Goal: Task Accomplishment & Management: Manage account settings

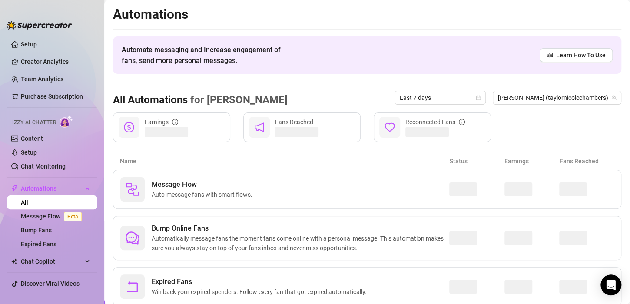
scroll to position [27, 0]
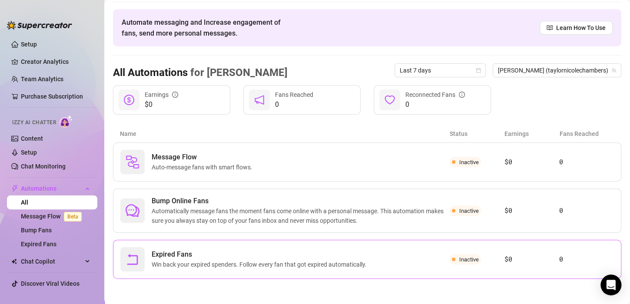
click at [264, 256] on span "Expired Fans" at bounding box center [261, 254] width 219 height 10
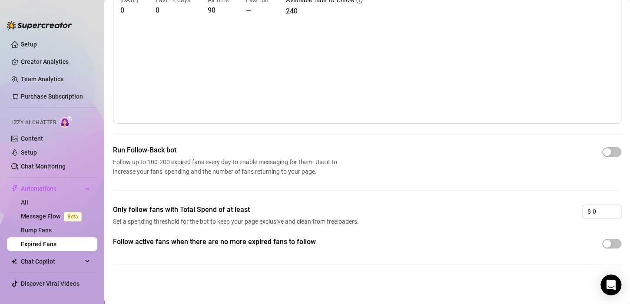
scroll to position [49, 0]
click at [603, 150] on div "button" at bounding box center [607, 153] width 8 height 8
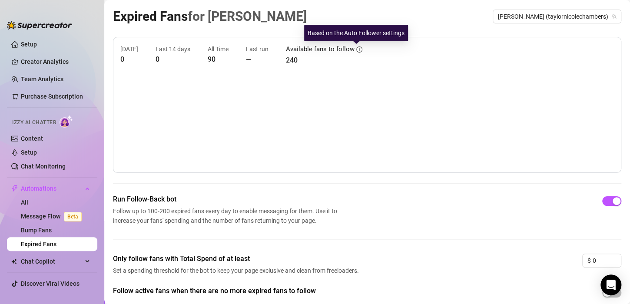
click at [358, 51] on icon "info-circle" at bounding box center [359, 49] width 6 height 6
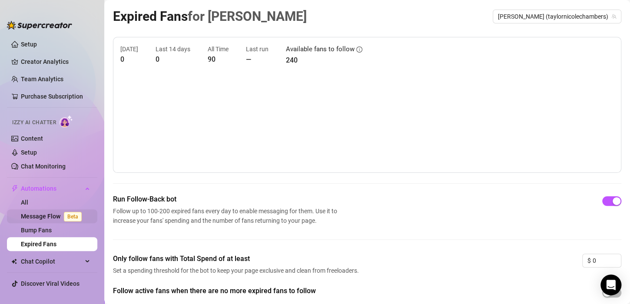
click at [60, 215] on link "Message Flow Beta" at bounding box center [53, 216] width 64 height 7
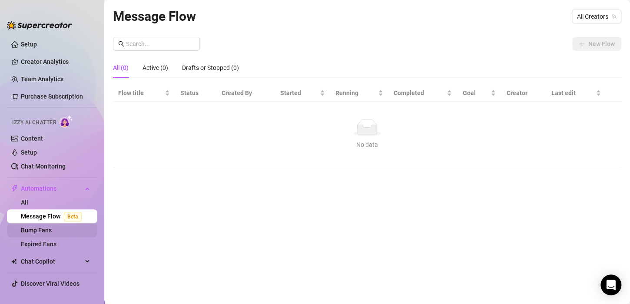
click at [52, 232] on link "Bump Fans" at bounding box center [36, 230] width 31 height 7
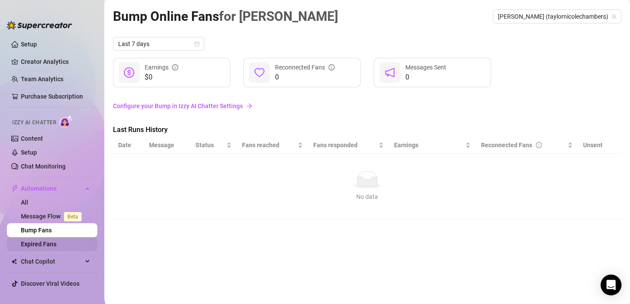
click at [52, 244] on link "Expired Fans" at bounding box center [39, 244] width 36 height 7
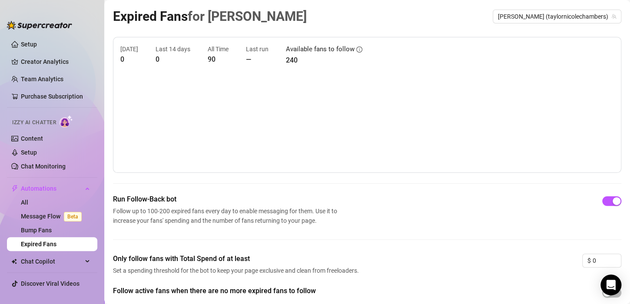
click at [178, 103] on canvas at bounding box center [363, 122] width 486 height 87
click at [537, 13] on span "[PERSON_NAME] (taylornicolechambers)" at bounding box center [557, 16] width 118 height 13
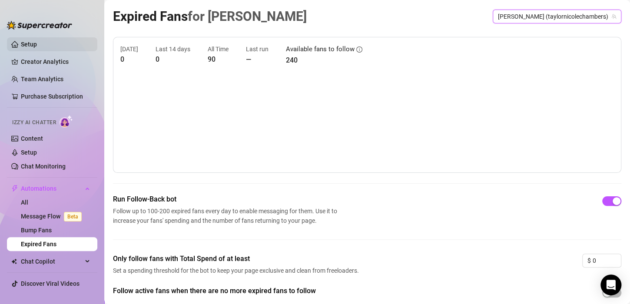
click at [37, 46] on link "Setup" at bounding box center [29, 44] width 16 height 7
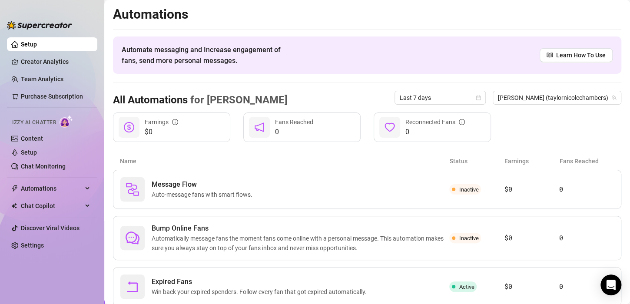
scroll to position [27, 0]
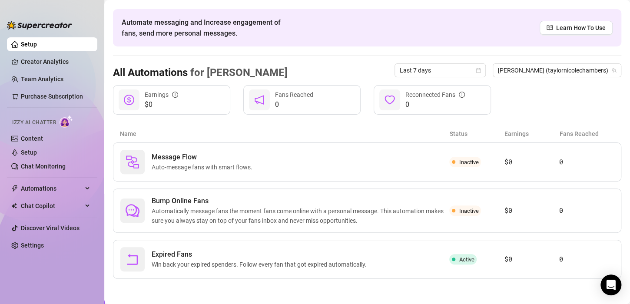
click at [408, 76] on div "All Automations for [PERSON_NAME] Last 7 days [PERSON_NAME] (taylornicolechambe…" at bounding box center [367, 71] width 508 height 30
click at [422, 264] on div "Expired Fans Win back your expired spenders. Follow every fan that got expired …" at bounding box center [284, 259] width 329 height 24
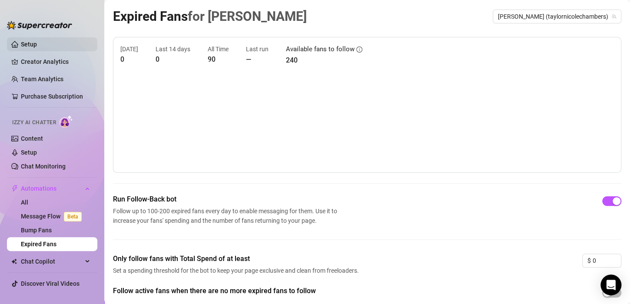
click at [37, 41] on link "Setup" at bounding box center [29, 44] width 16 height 7
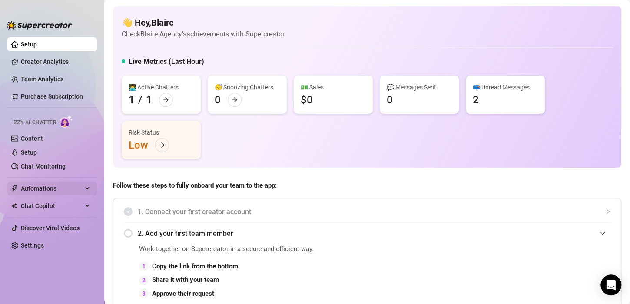
click at [45, 191] on span "Automations" at bounding box center [52, 189] width 62 height 14
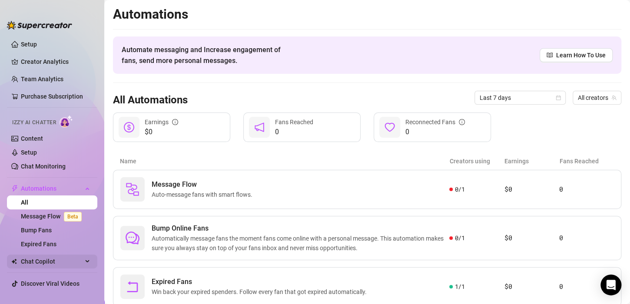
click at [81, 259] on div "Chat Copilot" at bounding box center [52, 262] width 90 height 14
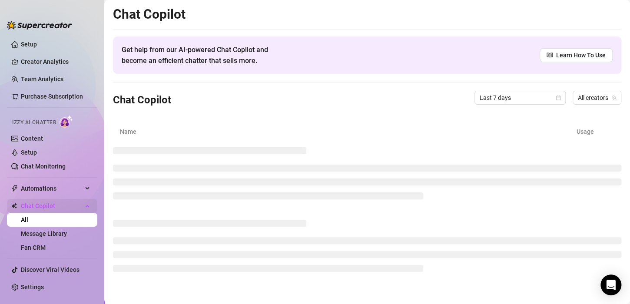
scroll to position [4, 0]
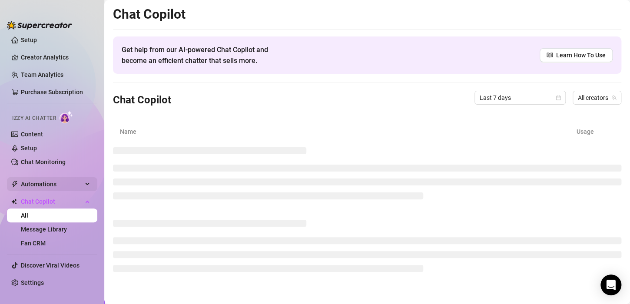
click at [60, 186] on span "Automations" at bounding box center [52, 184] width 62 height 14
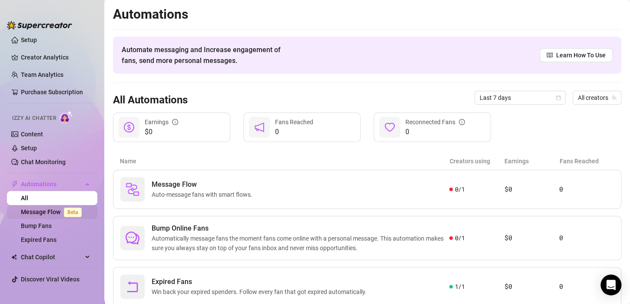
click at [57, 213] on link "Message Flow Beta" at bounding box center [53, 212] width 64 height 7
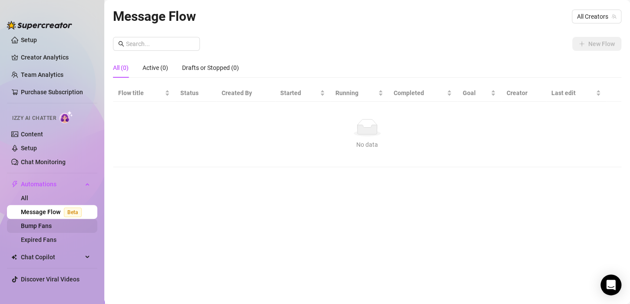
click at [48, 222] on link "Bump Fans" at bounding box center [36, 225] width 31 height 7
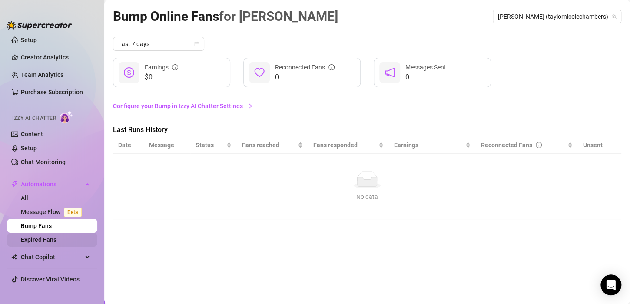
click at [50, 242] on link "Expired Fans" at bounding box center [39, 239] width 36 height 7
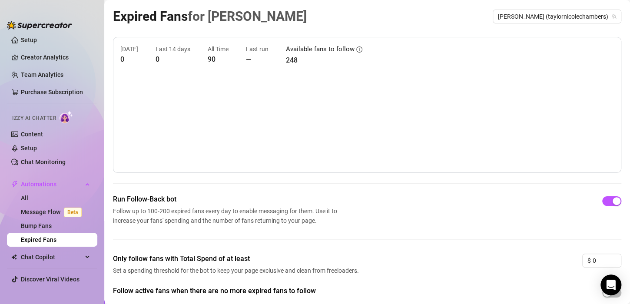
click at [319, 133] on canvas at bounding box center [363, 122] width 486 height 87
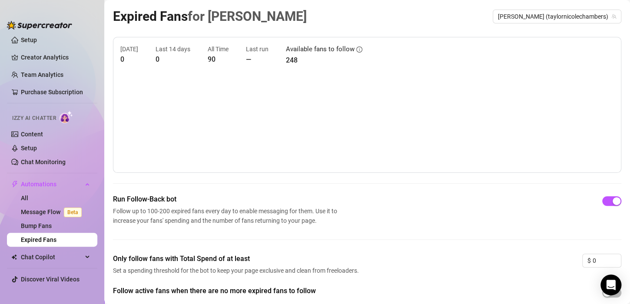
click at [319, 133] on canvas at bounding box center [363, 122] width 486 height 87
click at [33, 41] on link "Setup" at bounding box center [29, 40] width 16 height 7
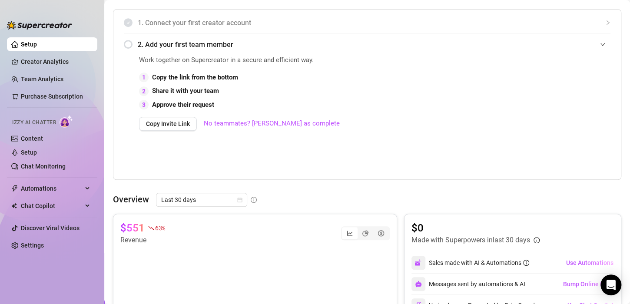
scroll to position [189, 0]
click at [264, 126] on link "No teammates? [PERSON_NAME] as complete" at bounding box center [272, 124] width 136 height 10
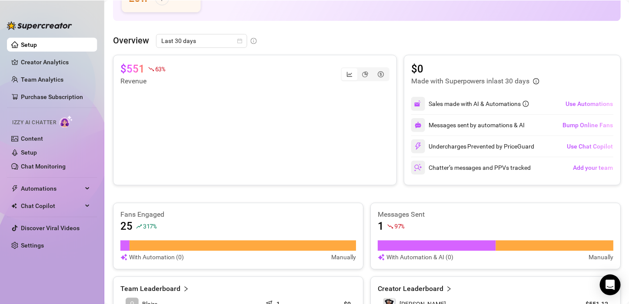
scroll to position [0, 0]
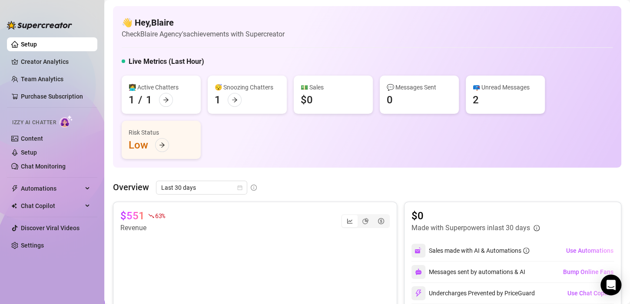
click at [602, 86] on div "👩‍💻 Active Chatters 1 / 1 😴 Snoozing Chatters 1 💵 Sales $0 💬 Messages Sent 0 📪 …" at bounding box center [367, 117] width 491 height 83
click at [53, 53] on ul "Setup Creator Analytics Team Analytics Purchase Subscription Izzy AI Chatter Co…" at bounding box center [52, 163] width 90 height 259
click at [50, 60] on link "Creator Analytics" at bounding box center [56, 62] width 70 height 14
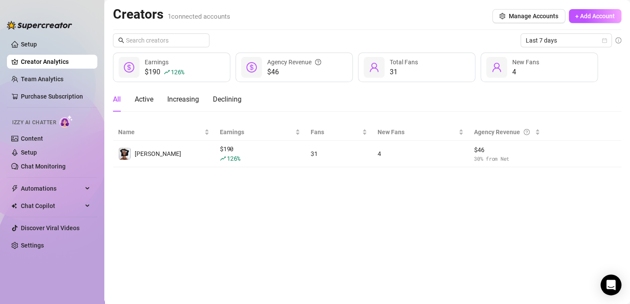
click at [252, 257] on main "Creators 1 connected accounts Manage Accounts + Add Account Last 7 days $190 12…" at bounding box center [367, 152] width 526 height 304
click at [44, 242] on link "Settings" at bounding box center [32, 245] width 23 height 7
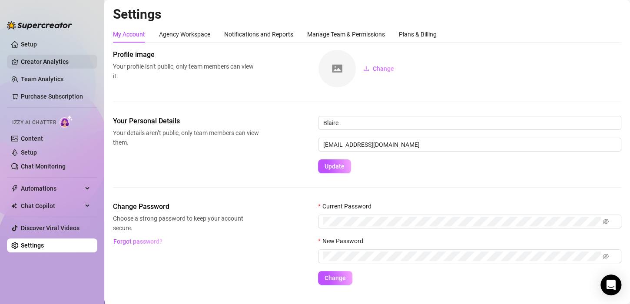
click at [65, 58] on link "Creator Analytics" at bounding box center [56, 62] width 70 height 14
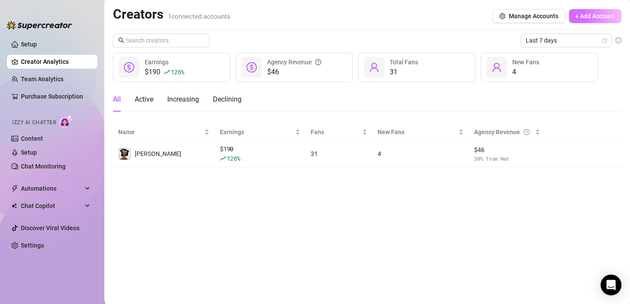
click at [581, 14] on span "+ Add Account" at bounding box center [595, 16] width 40 height 7
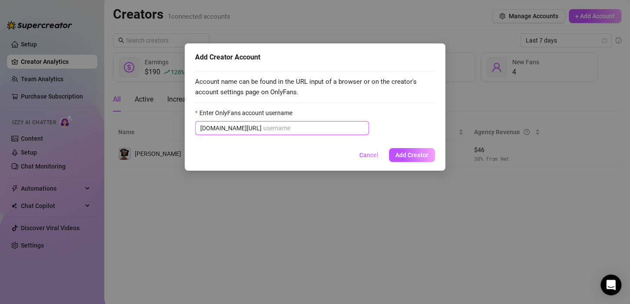
click at [310, 126] on input "Enter OnlyFans account username" at bounding box center [313, 128] width 100 height 10
paste input "daisydaniellee"
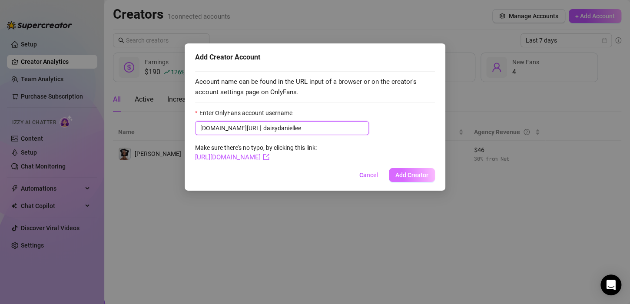
type input "daisydaniellee"
click at [405, 173] on span "Add Creator" at bounding box center [411, 175] width 33 height 7
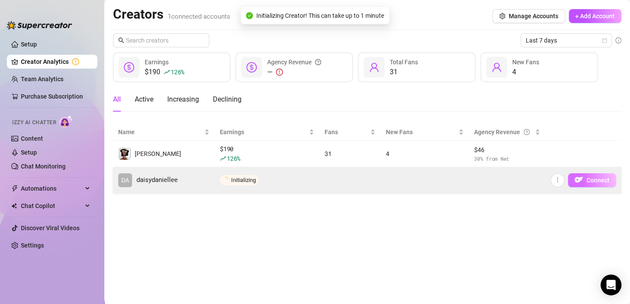
click at [581, 180] on img "button" at bounding box center [578, 180] width 9 height 9
click at [558, 180] on icon "more" at bounding box center [558, 180] width 6 height 6
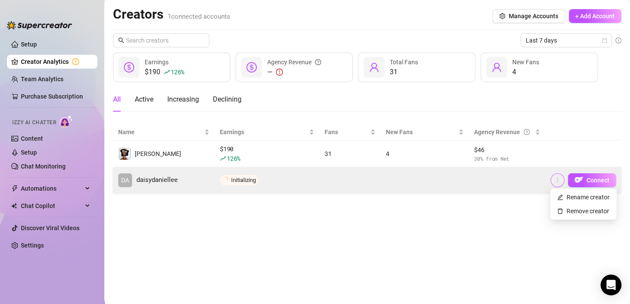
click at [558, 180] on icon "more" at bounding box center [558, 180] width 6 height 6
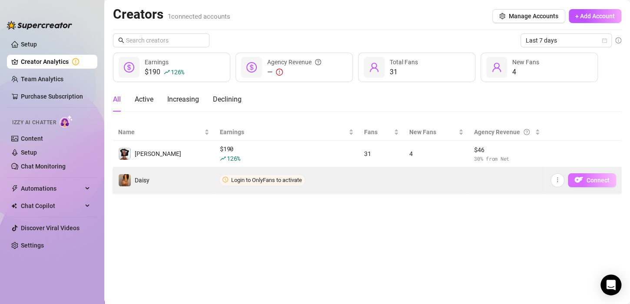
click at [593, 181] on span "Connect" at bounding box center [598, 180] width 23 height 7
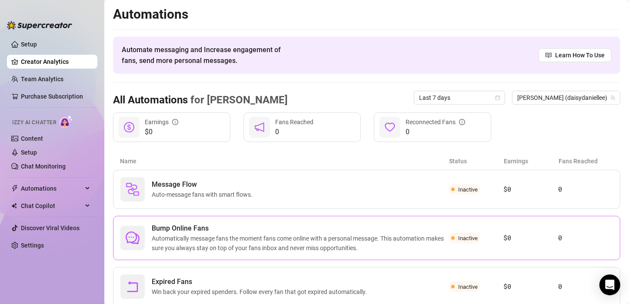
scroll to position [27, 0]
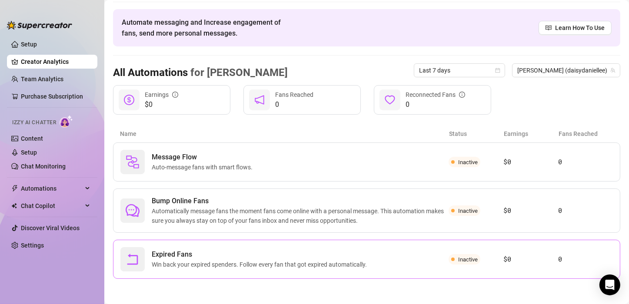
click at [370, 265] on span "Win back your expired spenders. Follow every fan that got expired automatically." at bounding box center [261, 265] width 219 height 10
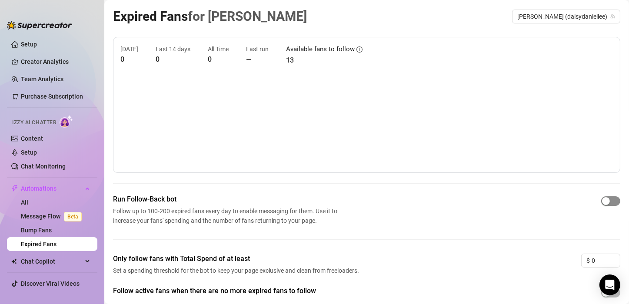
click at [604, 206] on span "button" at bounding box center [610, 201] width 19 height 10
click at [43, 227] on link "Bump Fans" at bounding box center [36, 230] width 31 height 7
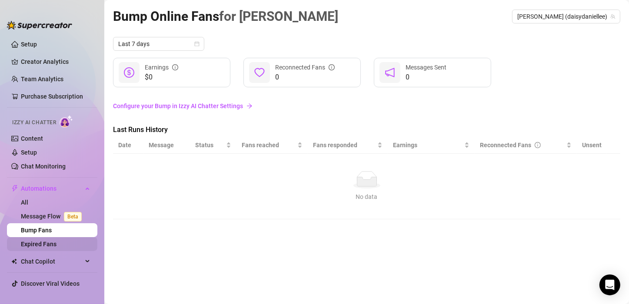
click at [56, 246] on link "Expired Fans" at bounding box center [39, 244] width 36 height 7
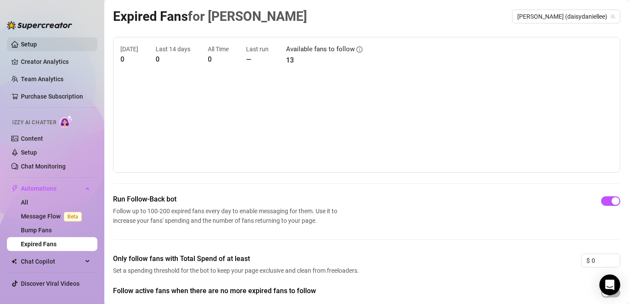
click at [37, 41] on link "Setup" at bounding box center [29, 44] width 16 height 7
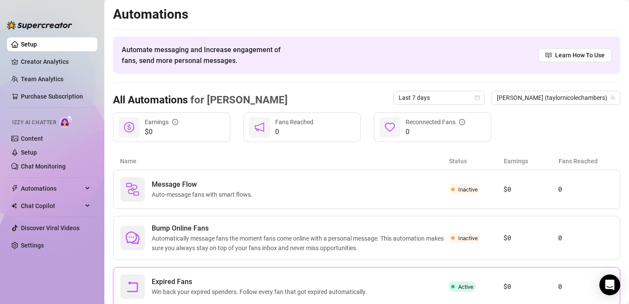
scroll to position [27, 0]
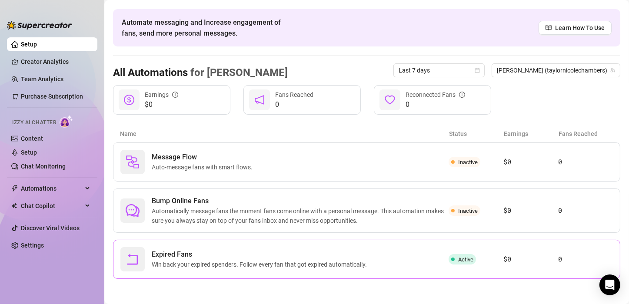
click at [261, 263] on span "Win back your expired spenders. Follow every fan that got expired automatically." at bounding box center [261, 265] width 219 height 10
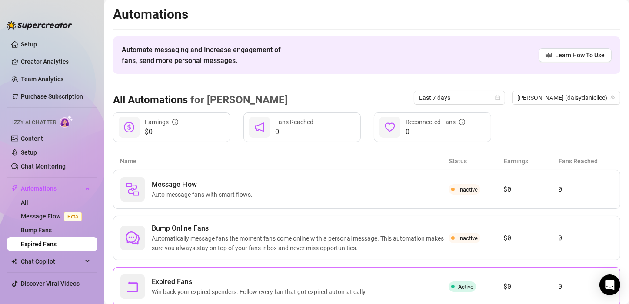
click at [208, 281] on span "Expired Fans" at bounding box center [261, 282] width 219 height 10
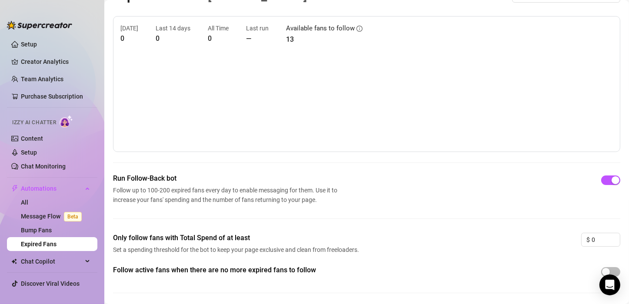
scroll to position [19, 0]
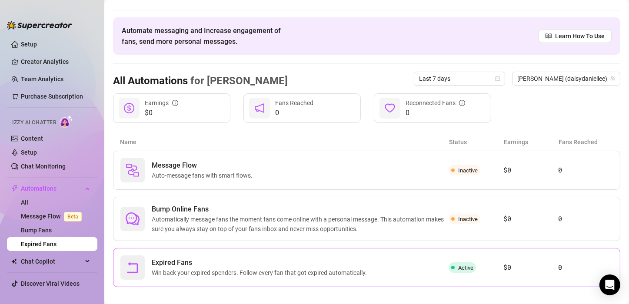
click at [257, 261] on span "Expired Fans" at bounding box center [261, 263] width 219 height 10
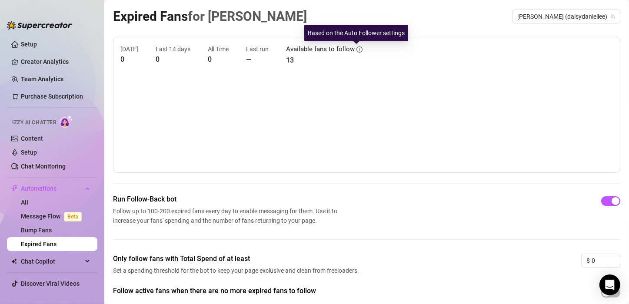
click at [356, 48] on icon "info-circle" at bounding box center [359, 49] width 6 height 6
click at [362, 31] on div "Based on the Auto Follower settings" at bounding box center [356, 33] width 104 height 17
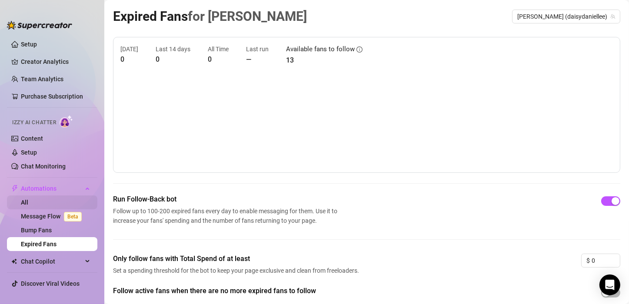
click at [28, 199] on link "All" at bounding box center [24, 202] width 7 height 7
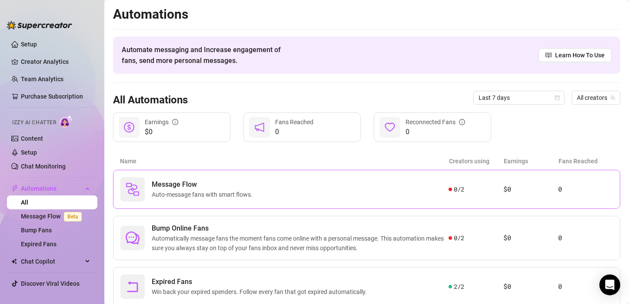
scroll to position [27, 0]
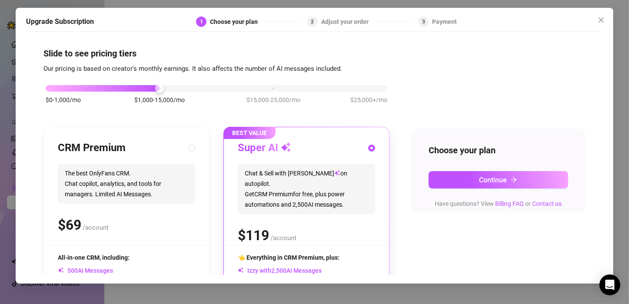
click at [353, 19] on div "Adjust your order" at bounding box center [347, 22] width 53 height 10
click at [599, 17] on icon "close" at bounding box center [601, 20] width 7 height 7
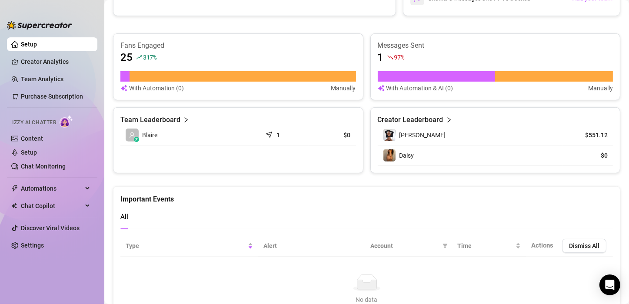
scroll to position [316, 0]
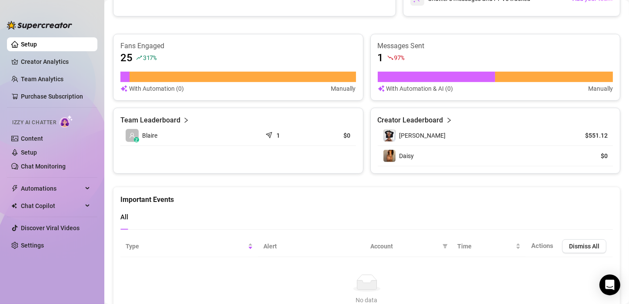
click at [276, 137] on article "1" at bounding box center [277, 135] width 3 height 9
click at [38, 142] on link "Content" at bounding box center [32, 138] width 22 height 7
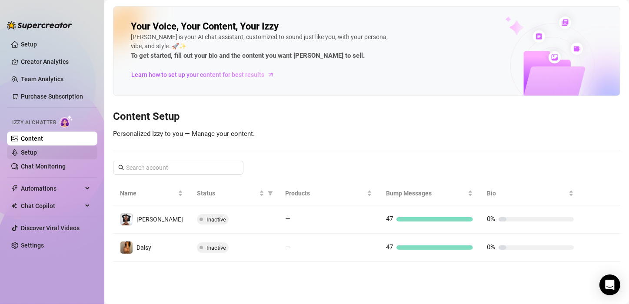
click at [37, 156] on link "Setup" at bounding box center [29, 152] width 16 height 7
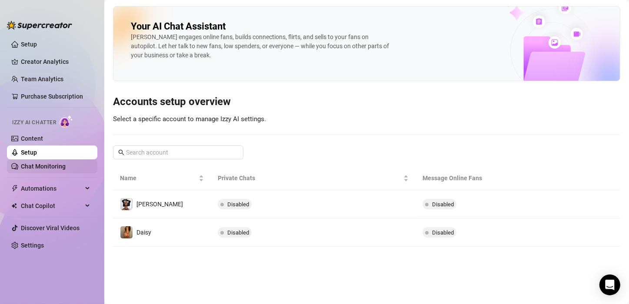
click at [49, 168] on link "Chat Monitoring" at bounding box center [43, 166] width 45 height 7
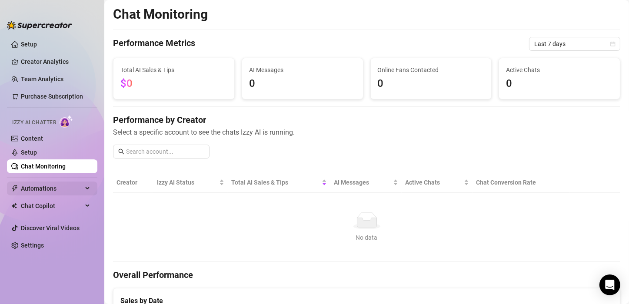
click at [51, 188] on span "Automations" at bounding box center [52, 189] width 62 height 14
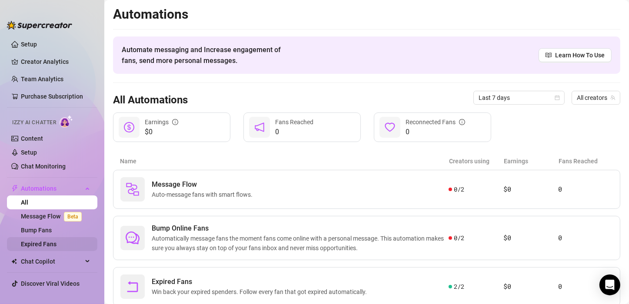
click at [39, 244] on link "Expired Fans" at bounding box center [39, 244] width 36 height 7
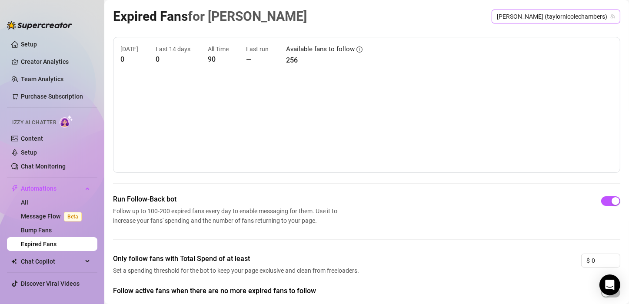
click at [583, 17] on span "[PERSON_NAME] (taylornicolechambers)" at bounding box center [556, 16] width 118 height 13
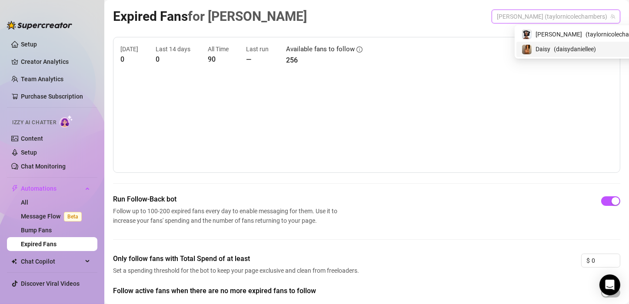
click at [569, 48] on span "( daisydaniellee )" at bounding box center [575, 49] width 42 height 10
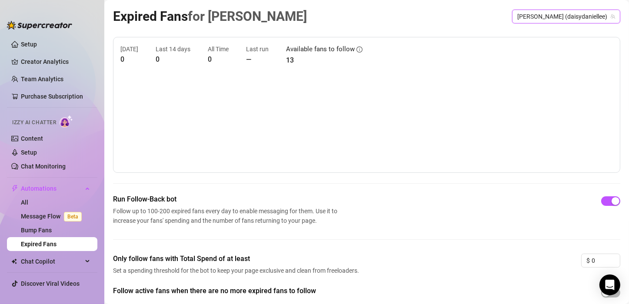
click at [560, 16] on span "[PERSON_NAME] (daisydaniellee)" at bounding box center [566, 16] width 98 height 13
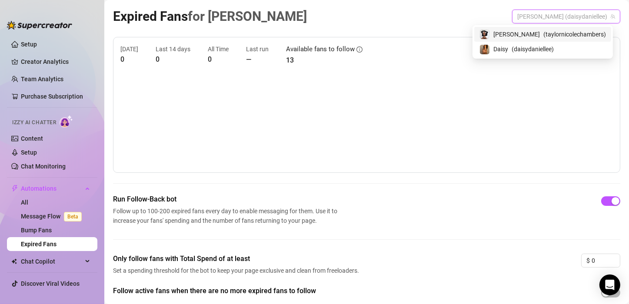
click at [550, 34] on span "( taylornicolechambers )" at bounding box center [574, 35] width 63 height 10
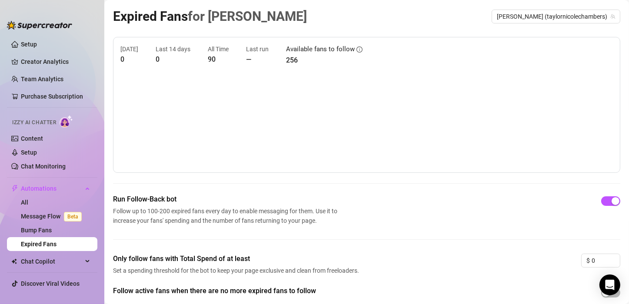
drag, startPoint x: 436, startPoint y: 119, endPoint x: 495, endPoint y: 114, distance: 58.9
click at [495, 114] on canvas at bounding box center [362, 122] width 485 height 87
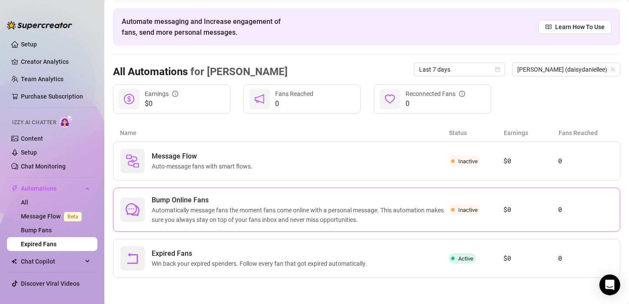
scroll to position [27, 0]
click at [311, 270] on div "Expired Fans Win back your expired spenders. Follow every fan that got expired …" at bounding box center [284, 259] width 328 height 24
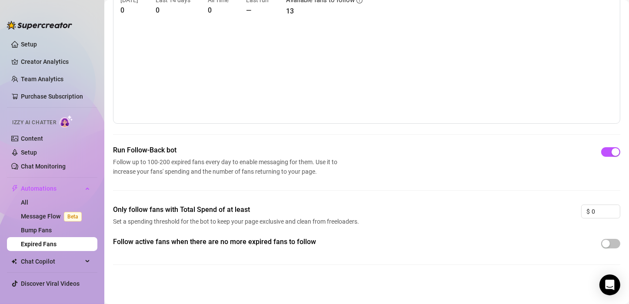
scroll to position [0, 0]
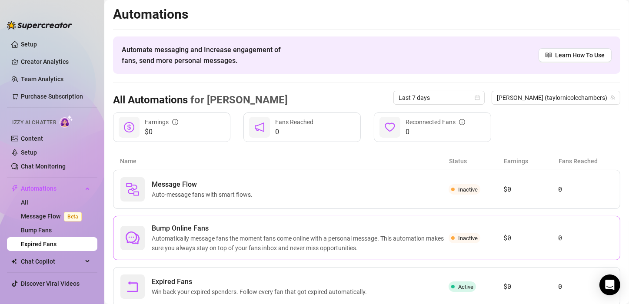
scroll to position [27, 0]
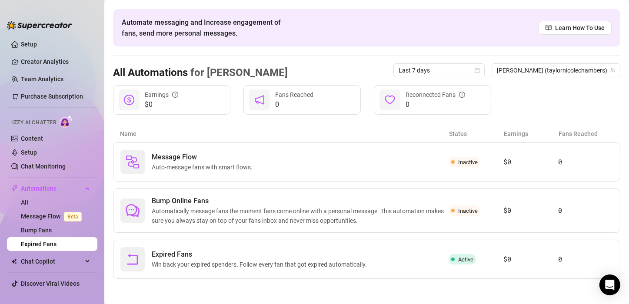
click at [230, 279] on main "Automations Automate messaging and Increase engagement of fans, send more perso…" at bounding box center [366, 139] width 525 height 332
click at [236, 264] on span "Win back your expired spenders. Follow every fan that got expired automatically." at bounding box center [261, 265] width 219 height 10
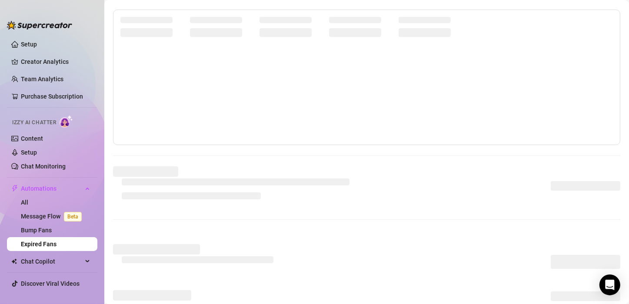
scroll to position [0, 0]
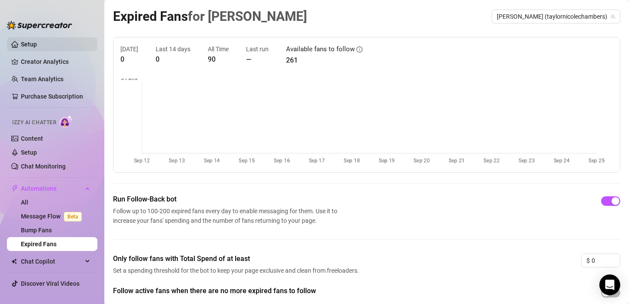
click at [33, 45] on link "Setup" at bounding box center [29, 44] width 16 height 7
